Goal: Ask a question

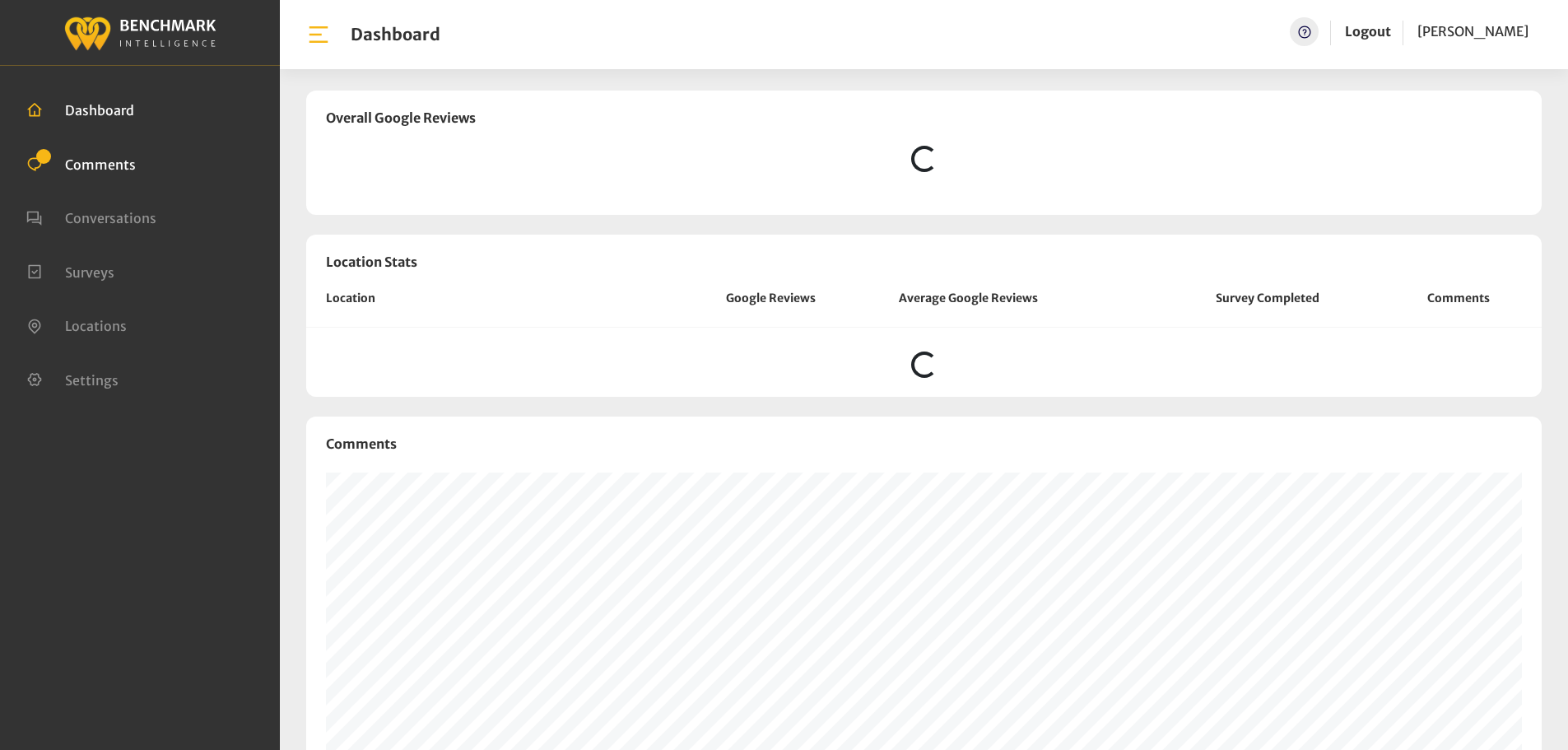
click at [123, 165] on span "Comments" at bounding box center [100, 163] width 71 height 17
